Goal: Find specific page/section: Find specific page/section

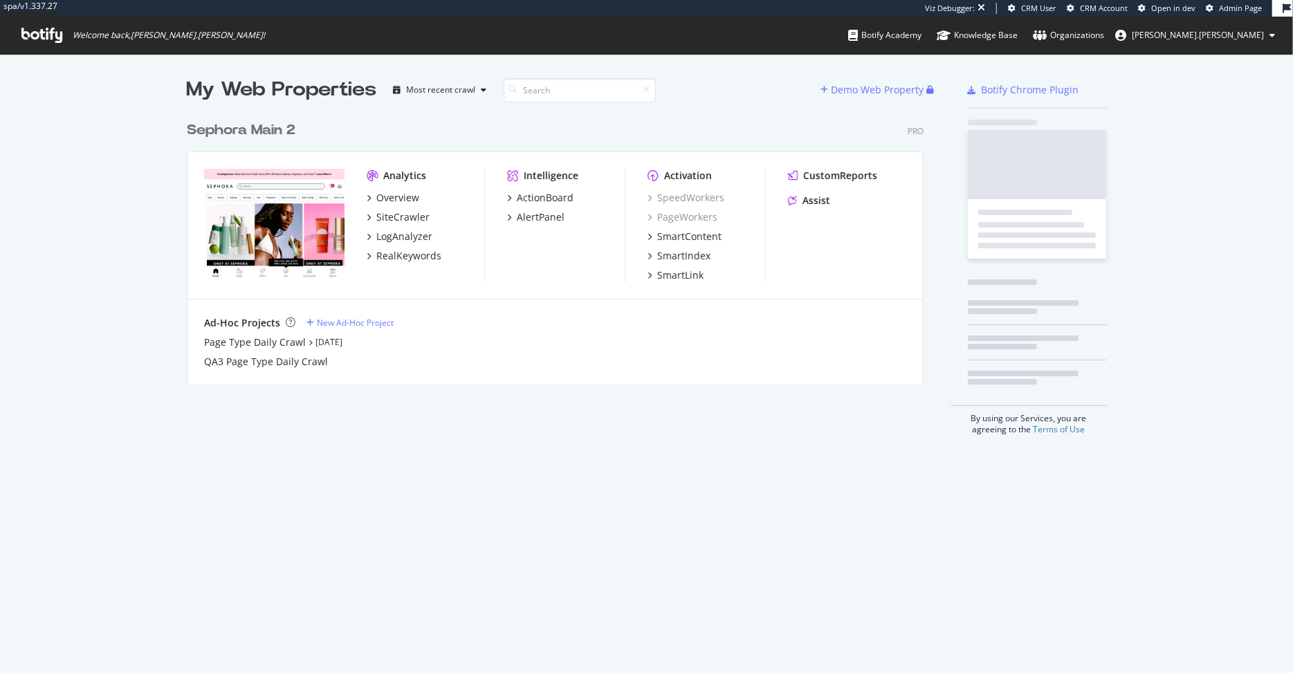
scroll to position [281, 747]
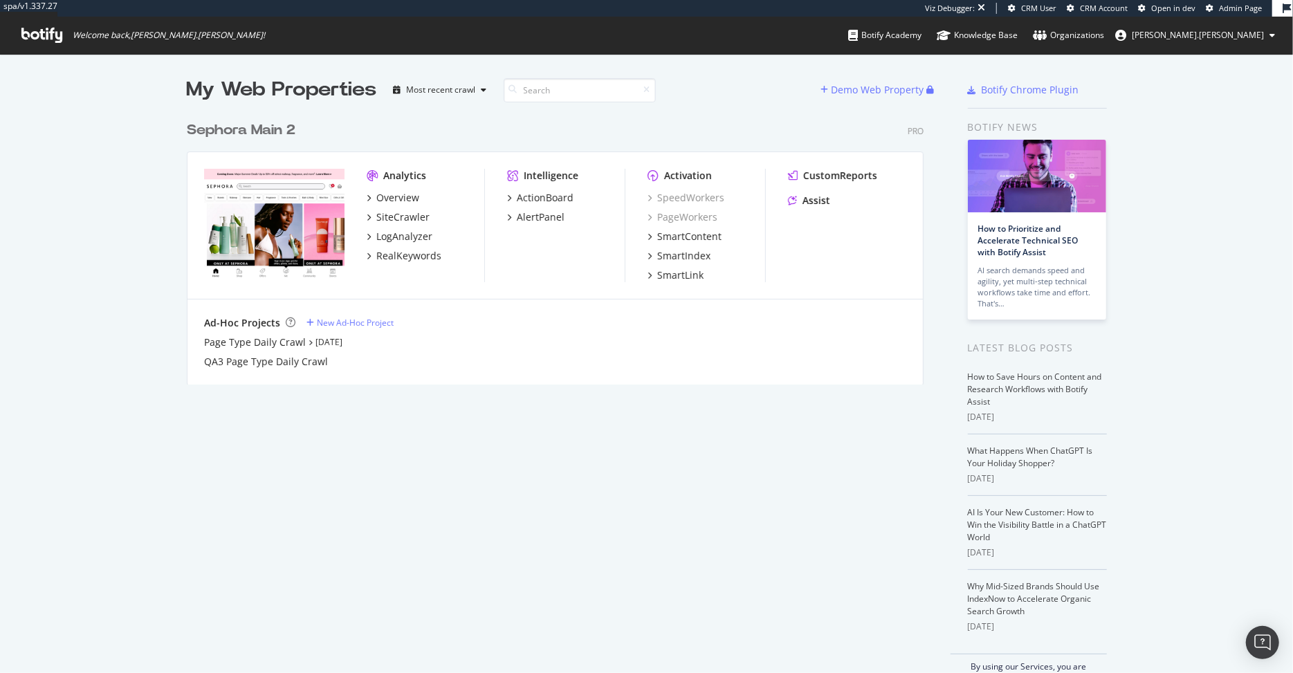
click at [435, 213] on div "SiteCrawler" at bounding box center [426, 217] width 118 height 14
click at [402, 217] on div "SiteCrawler" at bounding box center [402, 217] width 53 height 14
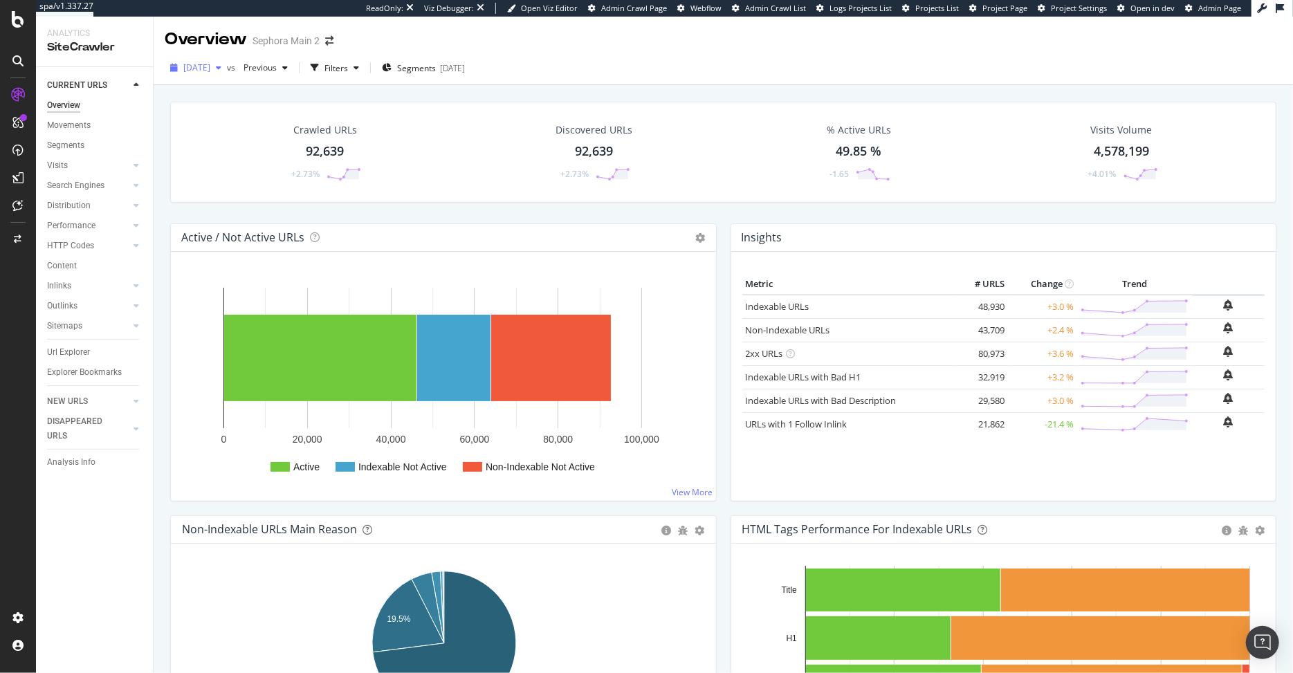
click at [210, 72] on span "[DATE]" at bounding box center [196, 68] width 27 height 12
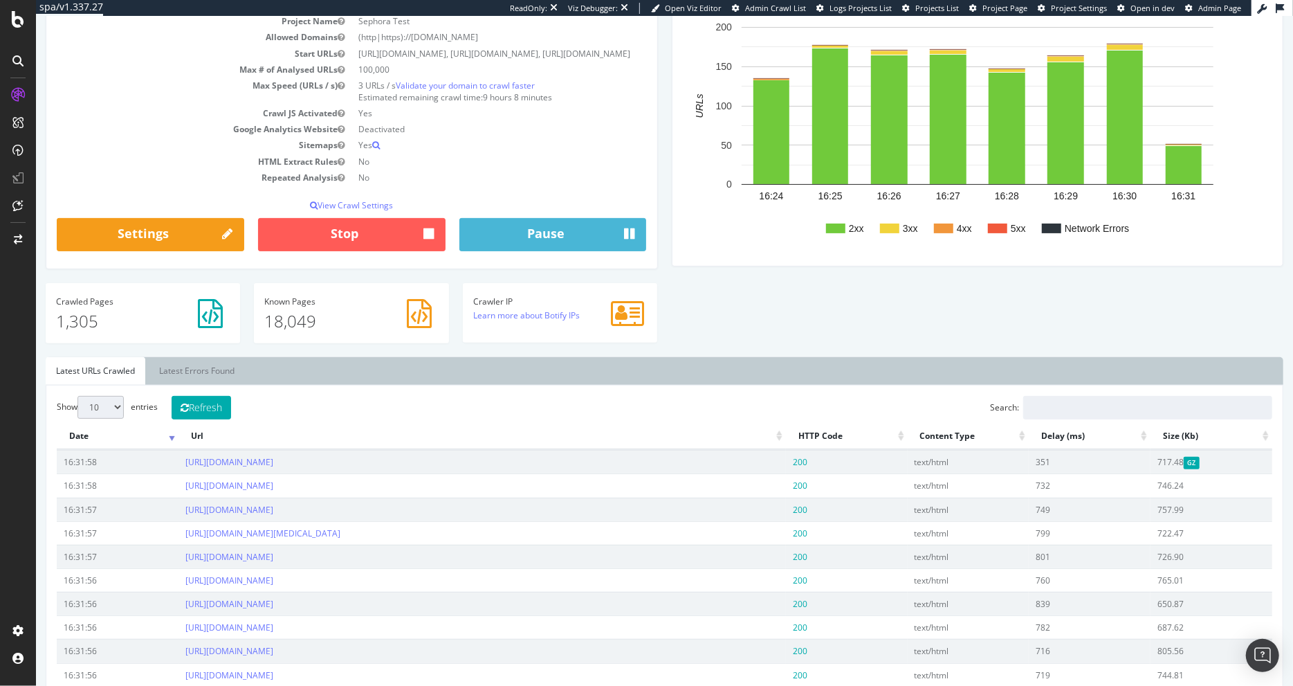
scroll to position [319, 0]
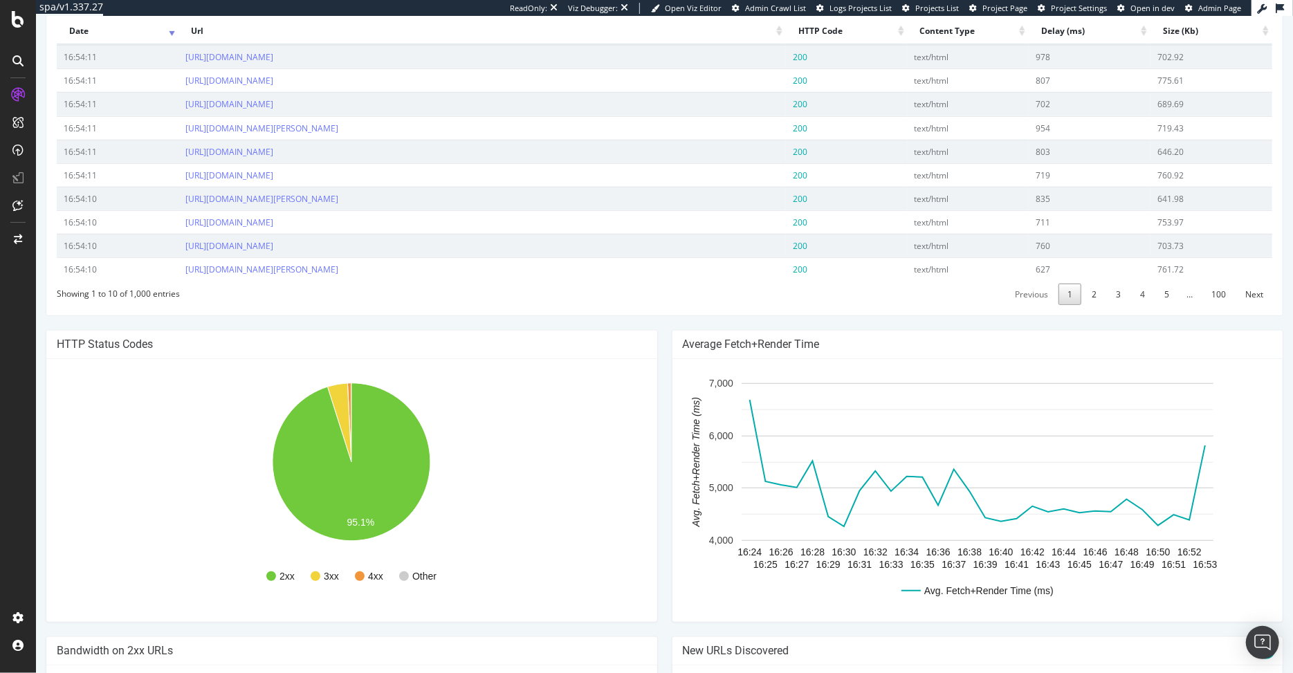
scroll to position [296, 0]
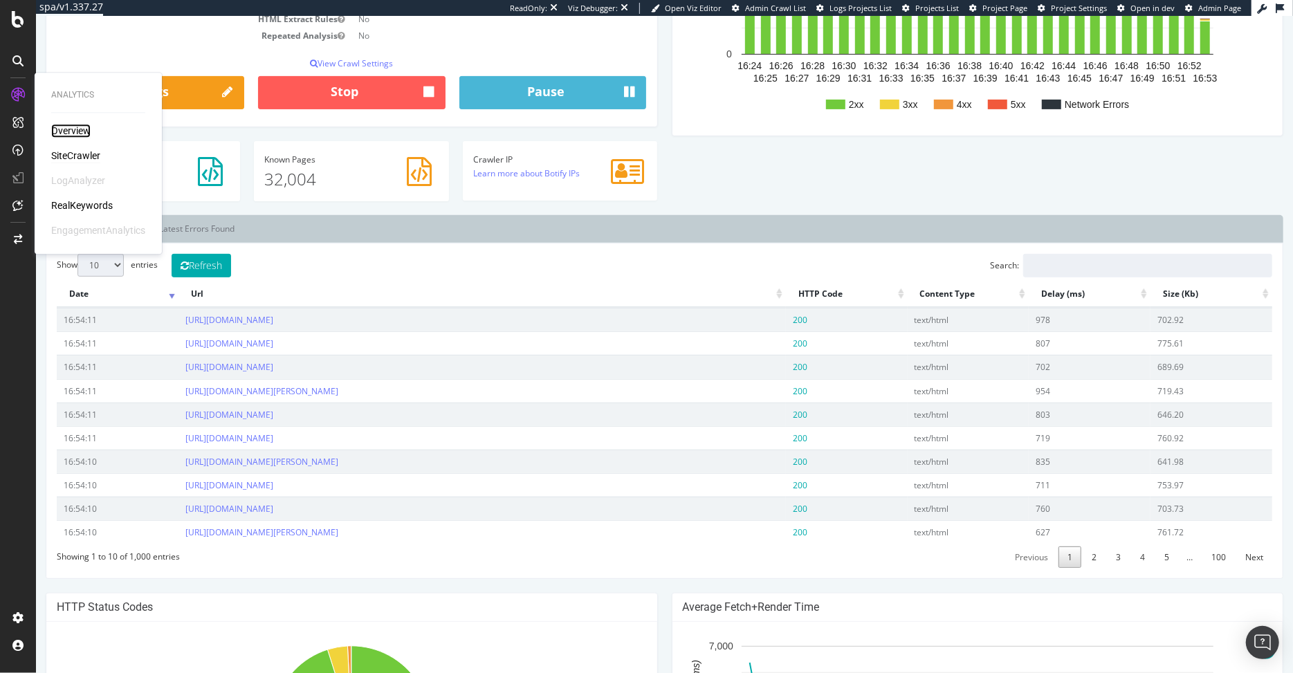
click at [85, 129] on div "Overview" at bounding box center [70, 131] width 39 height 14
